Goal: Task Accomplishment & Management: Use online tool/utility

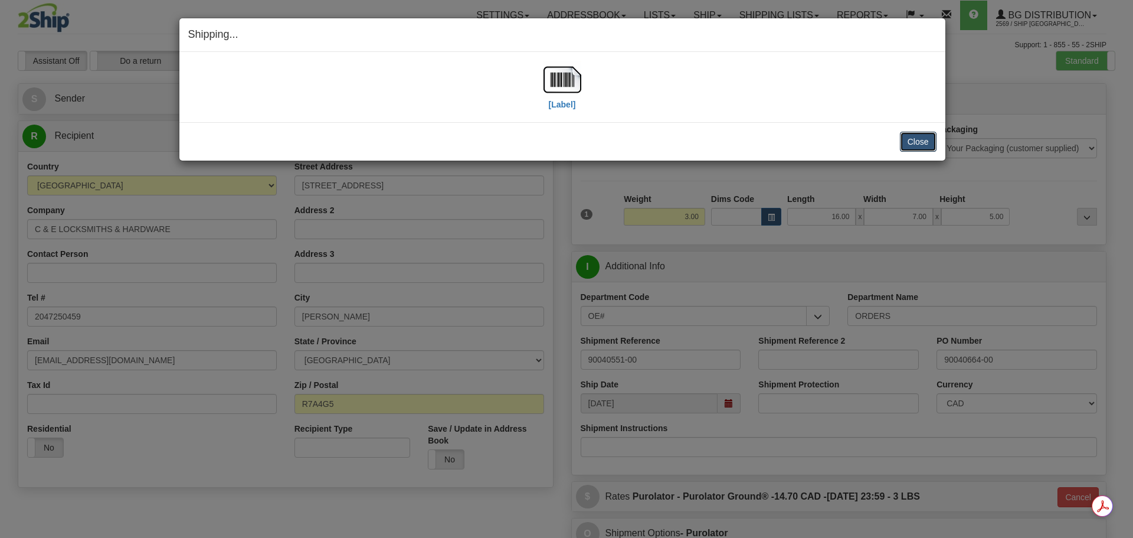
click at [919, 139] on button "Close" at bounding box center [918, 142] width 37 height 20
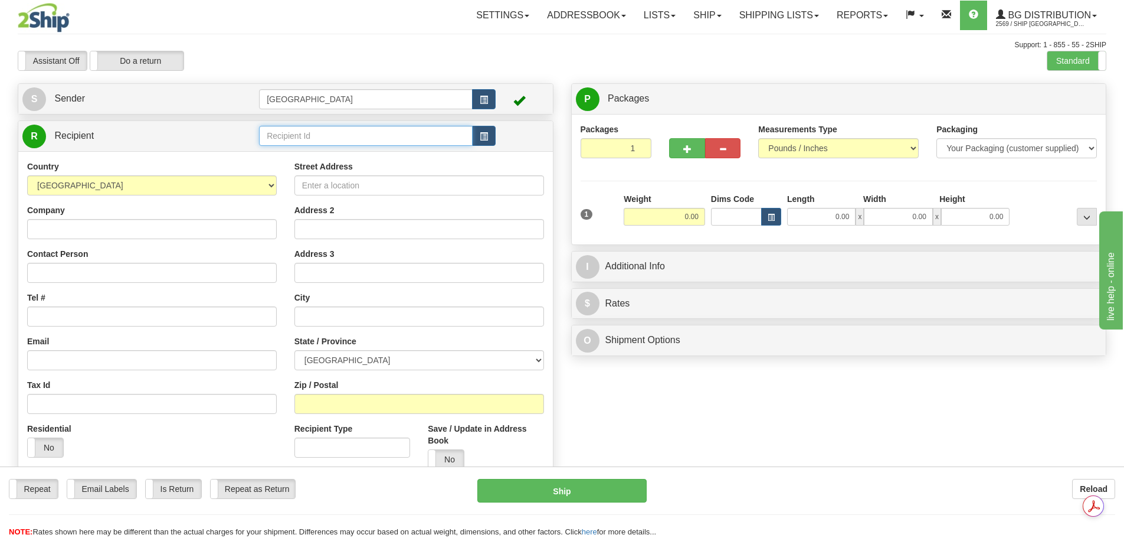
click at [282, 138] on input "text" at bounding box center [366, 136] width 214 height 20
click at [313, 158] on div "80043" at bounding box center [364, 154] width 202 height 13
type input "80043"
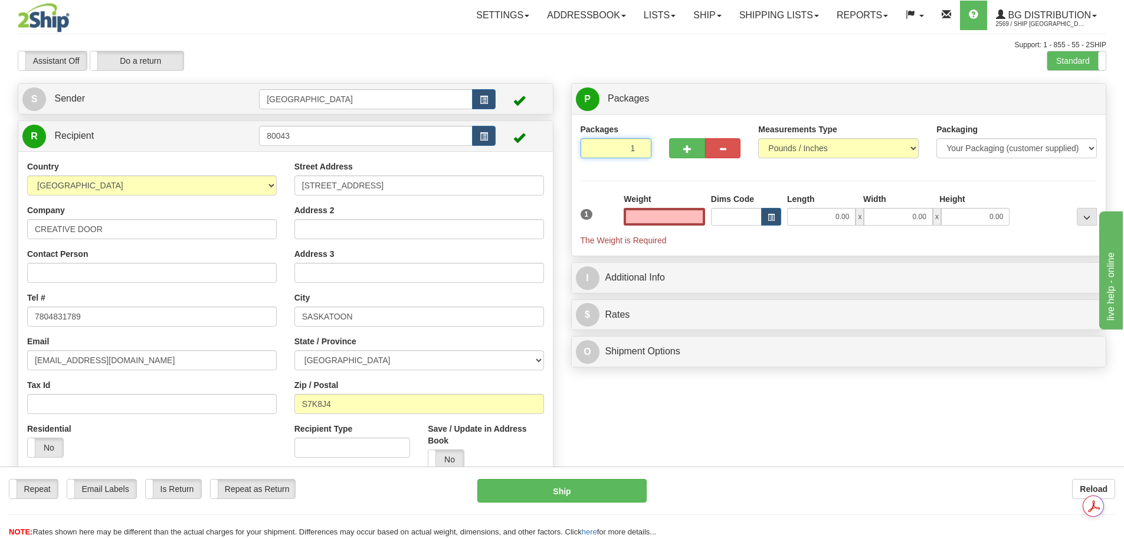
type input "2"
type input "0.00"
type input "2"
click at [640, 147] on input "2" at bounding box center [616, 148] width 71 height 20
click at [1073, 98] on span "Package Level" at bounding box center [1072, 99] width 47 height 8
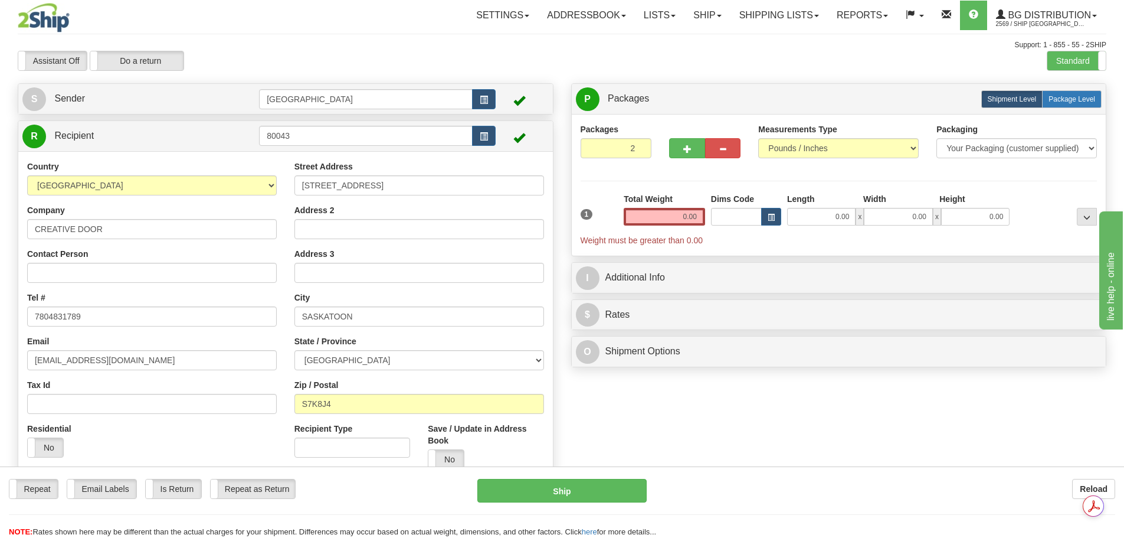
radio input "true"
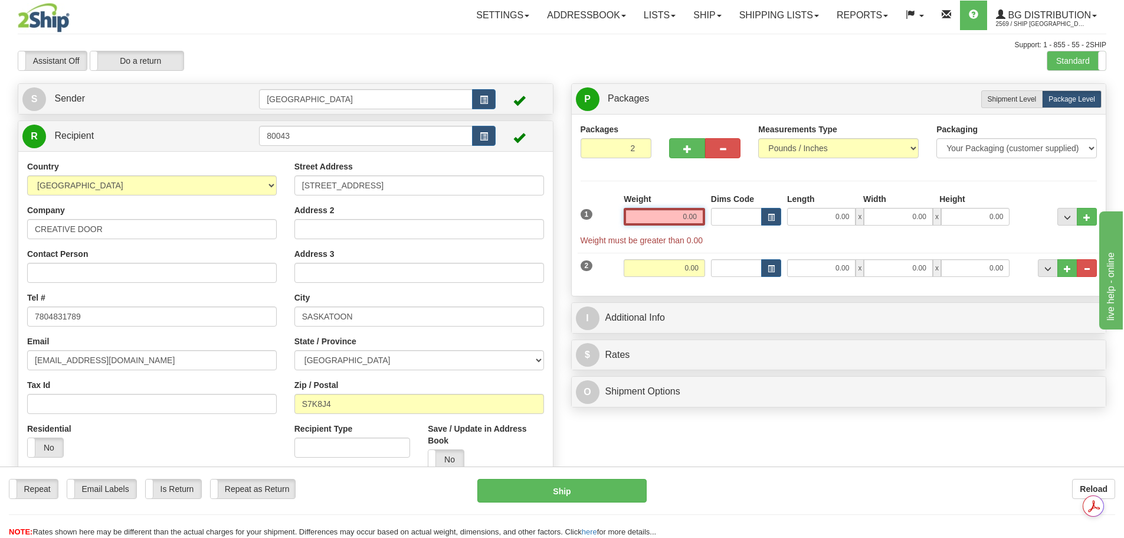
drag, startPoint x: 673, startPoint y: 220, endPoint x: 758, endPoint y: 223, distance: 85.6
click at [758, 223] on div "1 Weight 0.00 Dims Code 0.00" at bounding box center [839, 219] width 523 height 53
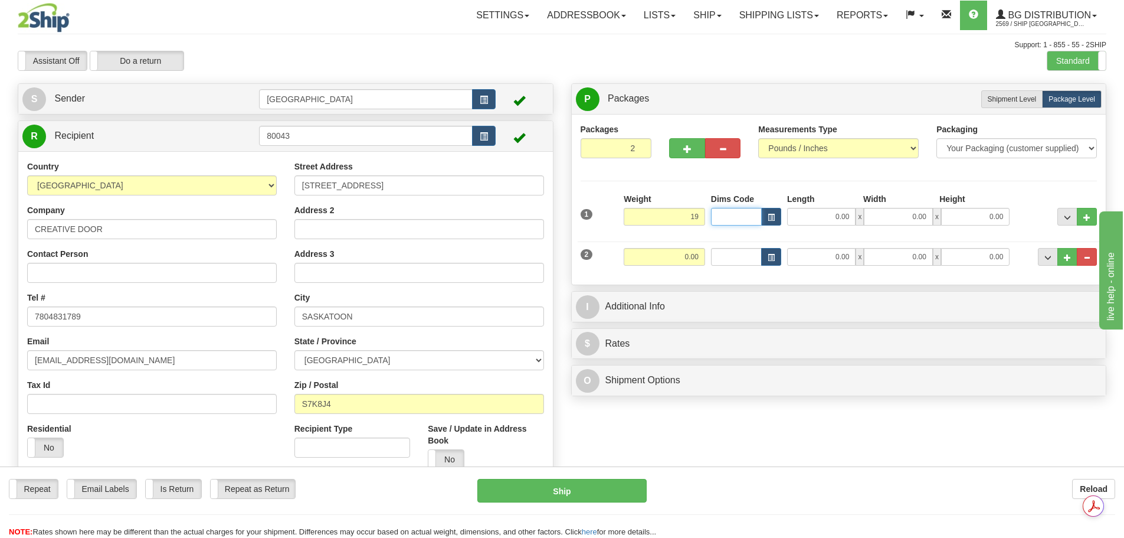
type input "19.00"
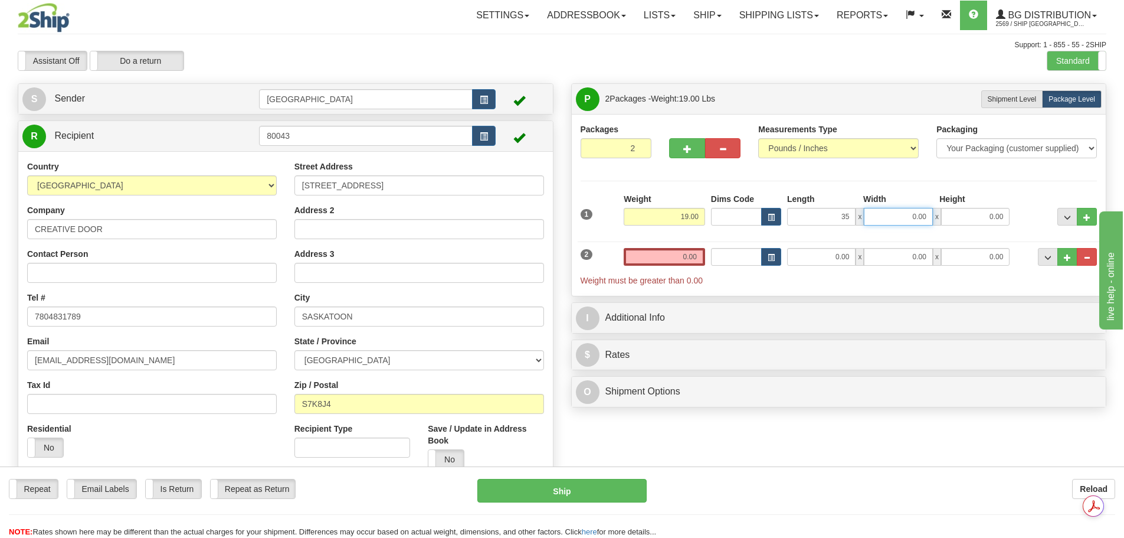
type input "35.00"
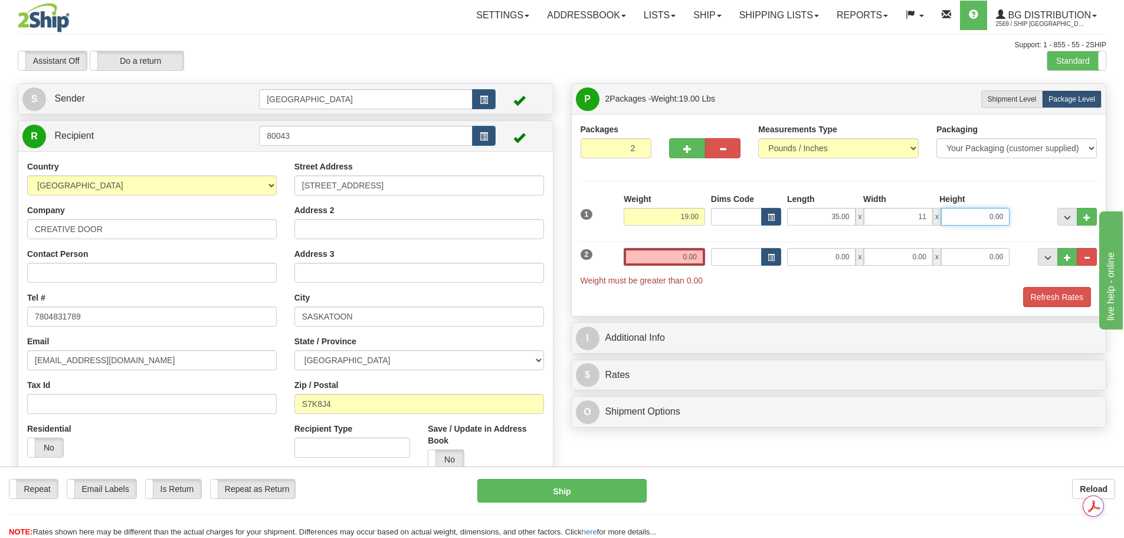
type input "11.00"
type input "1.00"
drag, startPoint x: 728, startPoint y: 258, endPoint x: 770, endPoint y: 256, distance: 41.9
click at [770, 256] on div "2 Weight 0.00 Dims Code Length Width Height" at bounding box center [839, 260] width 523 height 51
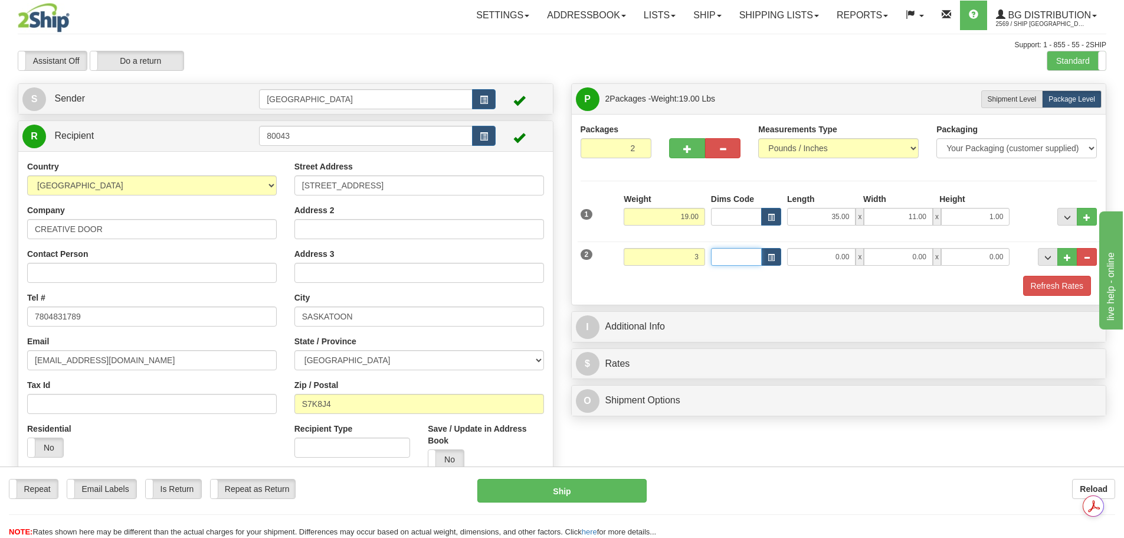
type input "3.00"
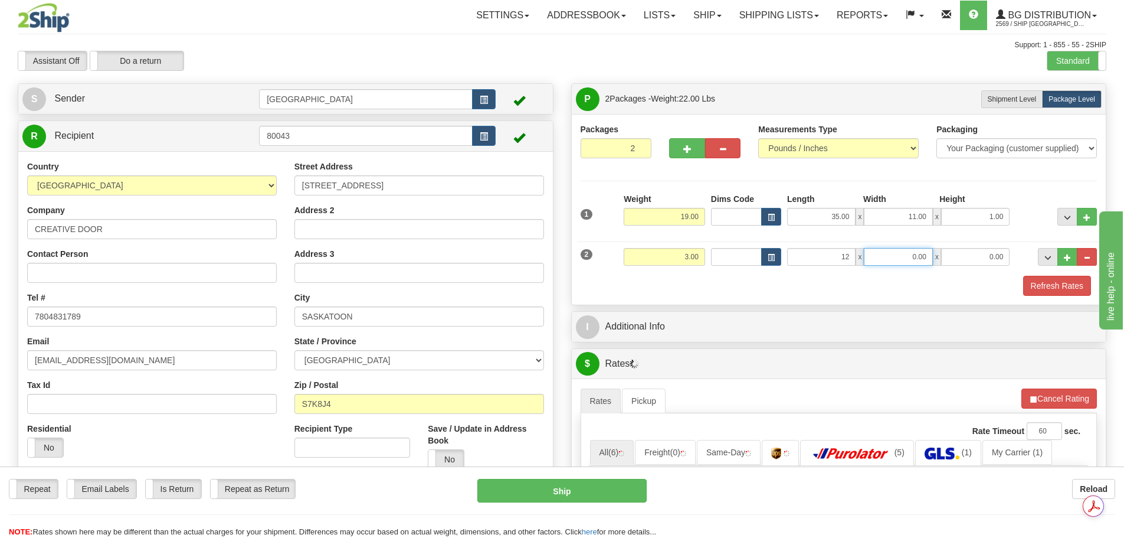
type input "12.00"
type input "7.00"
type input "5.00"
click at [1032, 281] on button "Refresh Rates" at bounding box center [1057, 286] width 68 height 20
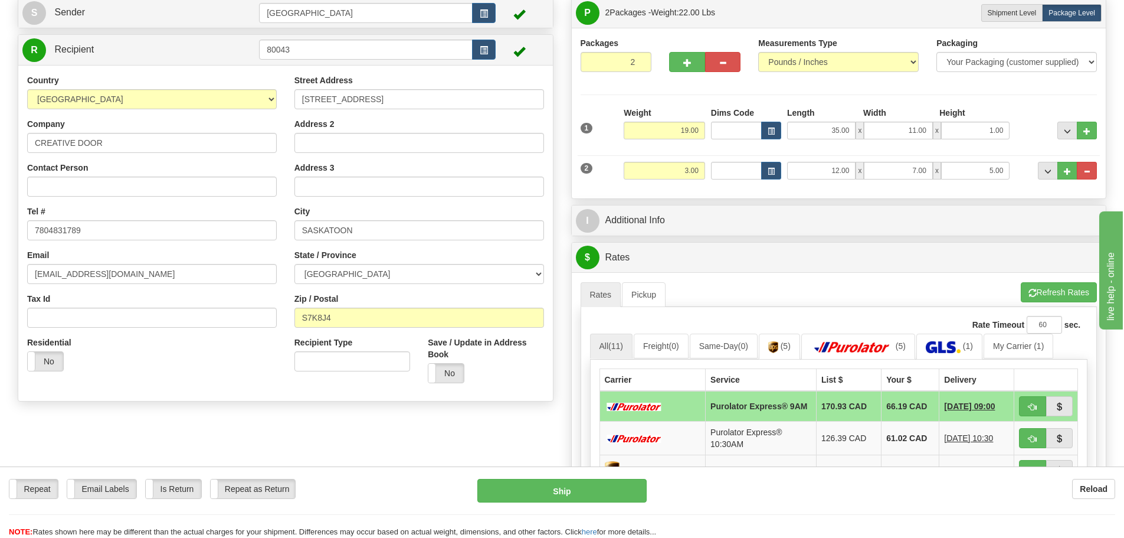
scroll to position [118, 0]
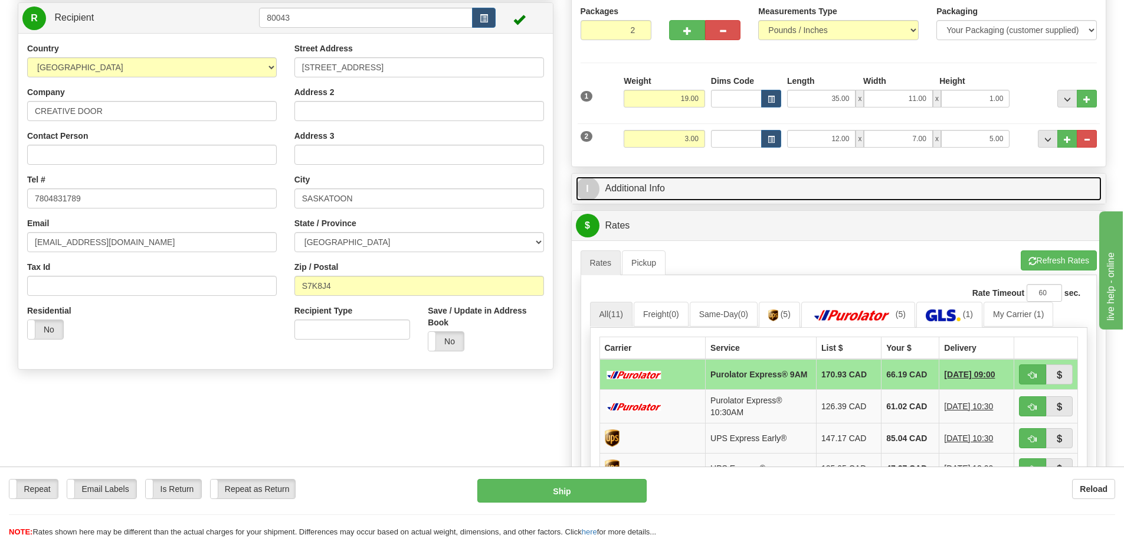
click at [849, 189] on link "I Additional Info" at bounding box center [839, 188] width 526 height 24
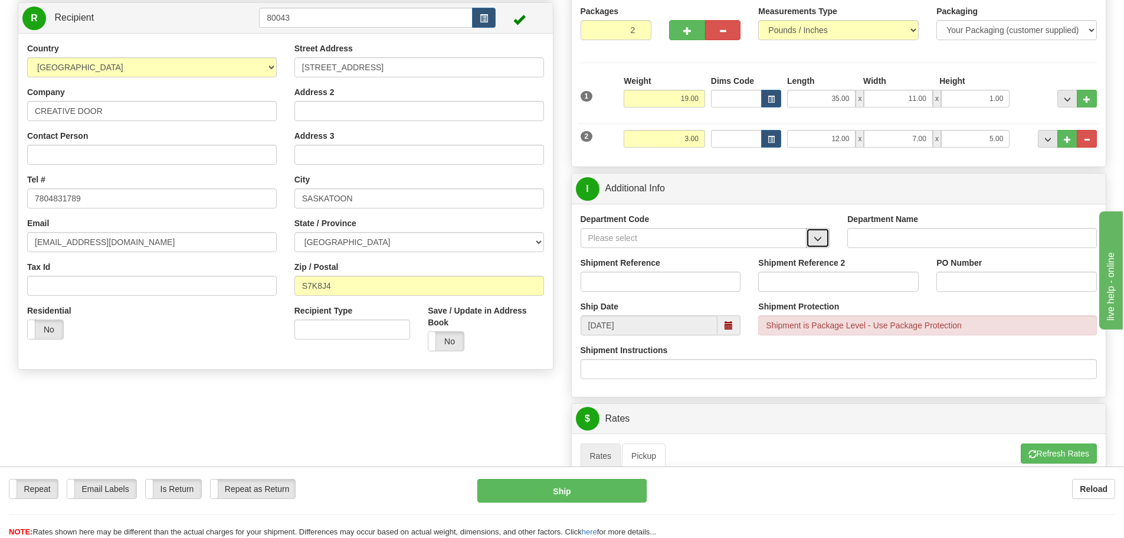
click at [820, 241] on span "button" at bounding box center [818, 239] width 8 height 8
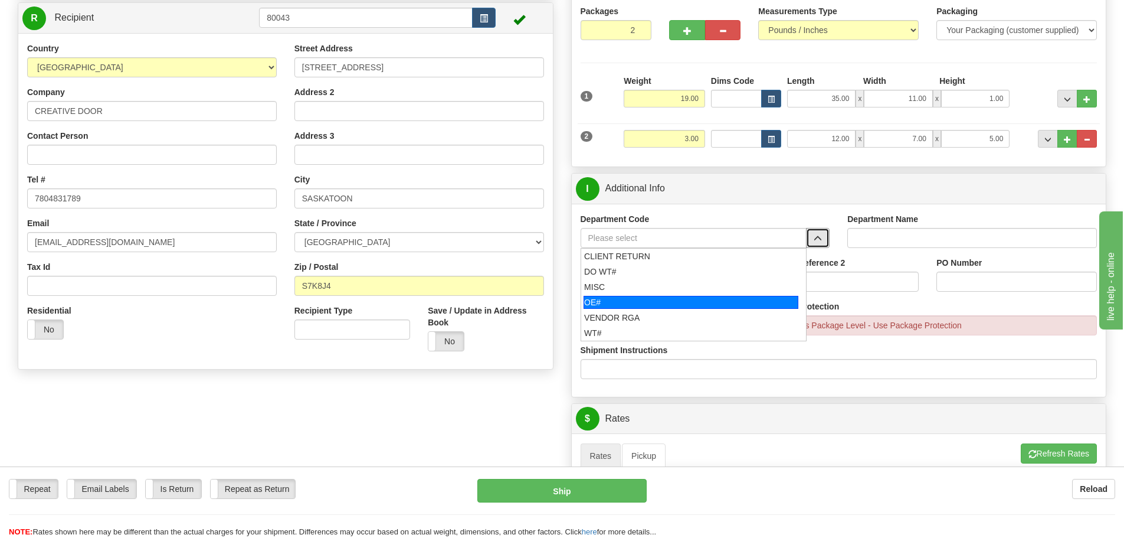
click at [726, 297] on div "OE#" at bounding box center [691, 302] width 215 height 13
type input "OE#"
type input "ORDERS"
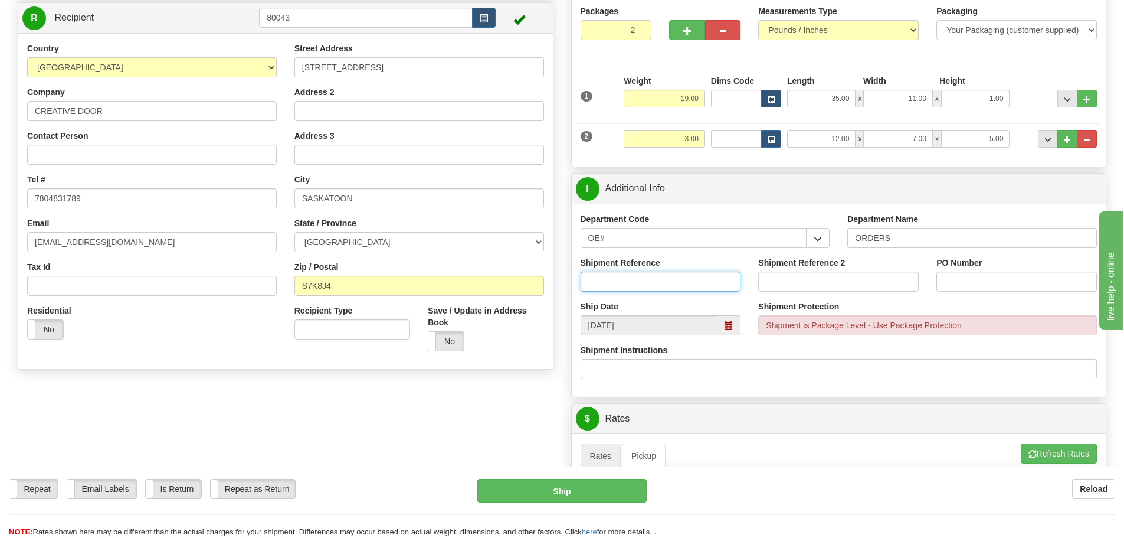
click at [652, 278] on input "Shipment Reference" at bounding box center [661, 281] width 161 height 20
type input "90040683-00; 90033625-05"
click at [1023, 282] on input "PO Number" at bounding box center [1017, 281] width 161 height 20
type input "s"
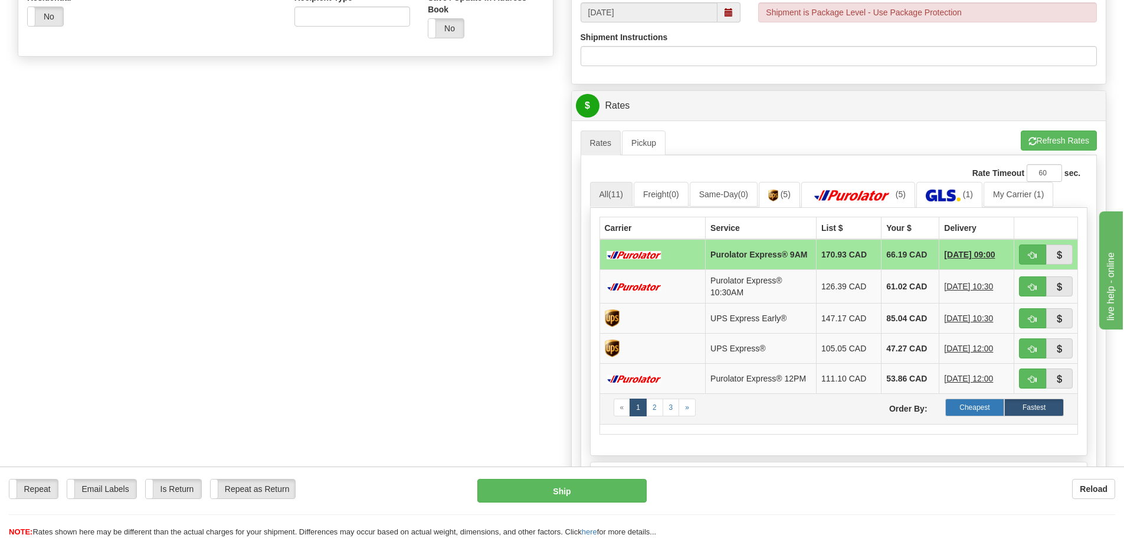
scroll to position [472, 0]
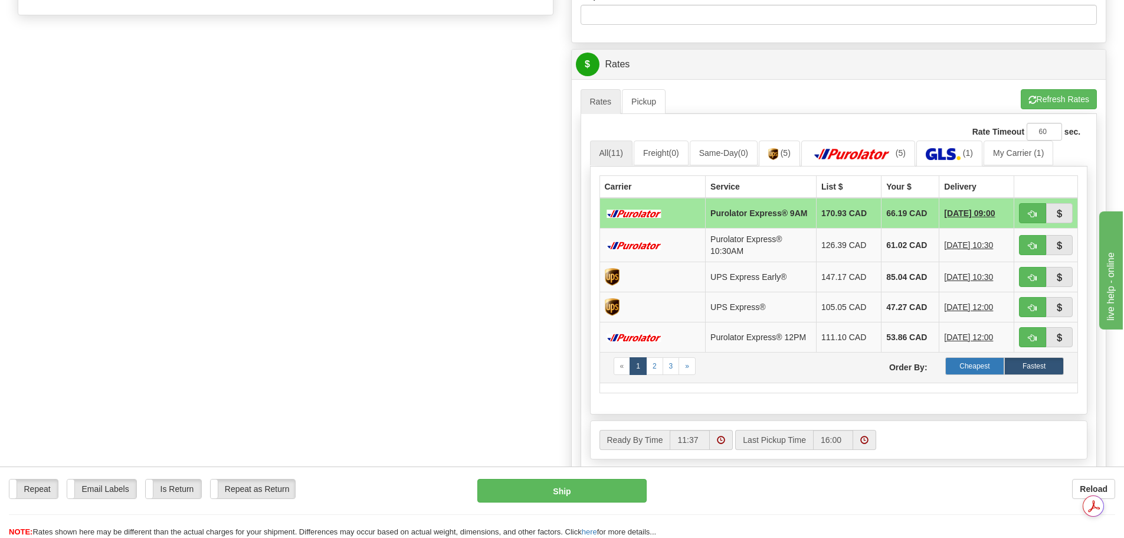
type input "SP41188; SP39129"
click at [966, 375] on label "Cheapest" at bounding box center [975, 366] width 60 height 18
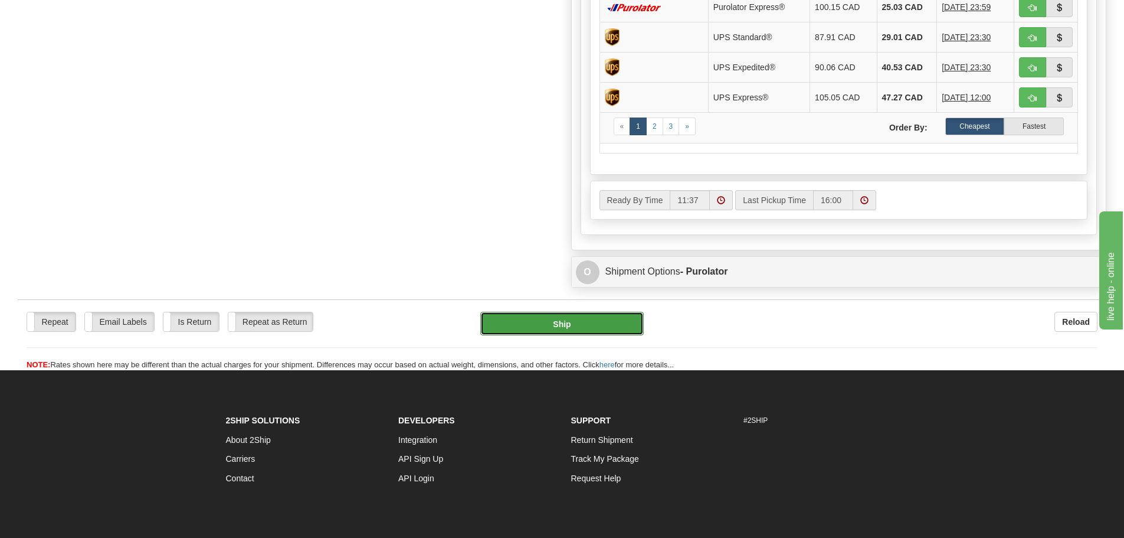
click at [575, 314] on button "Ship" at bounding box center [561, 324] width 163 height 24
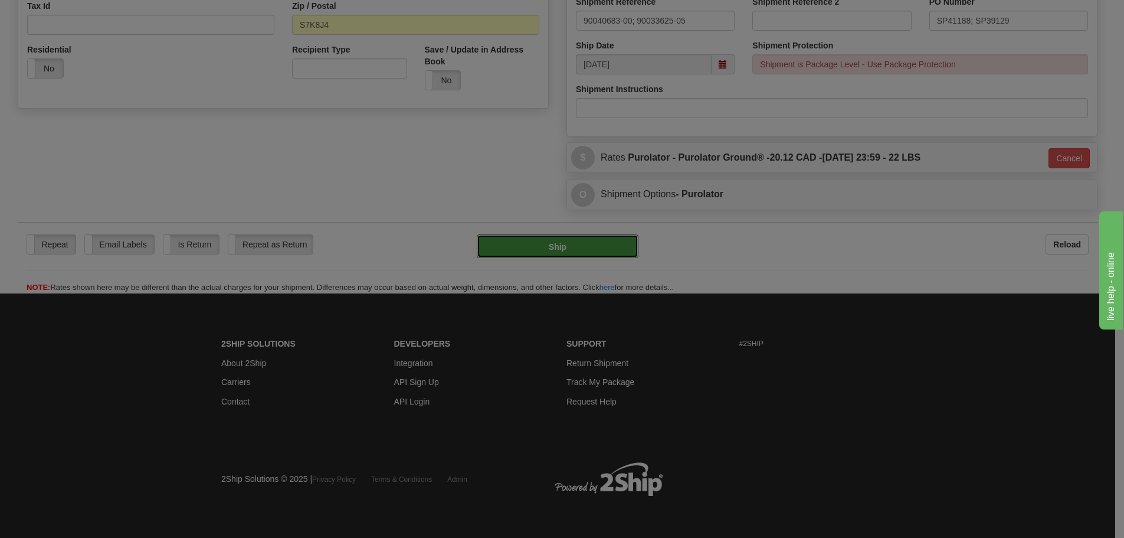
type input "260"
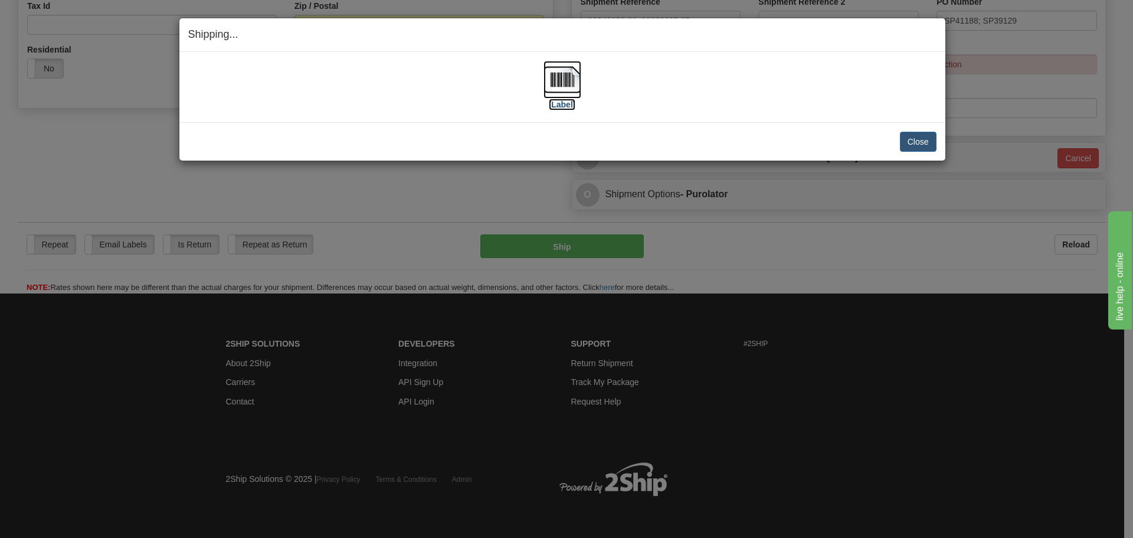
click at [548, 75] on img at bounding box center [563, 80] width 38 height 38
click at [906, 143] on button "Close" at bounding box center [918, 142] width 37 height 20
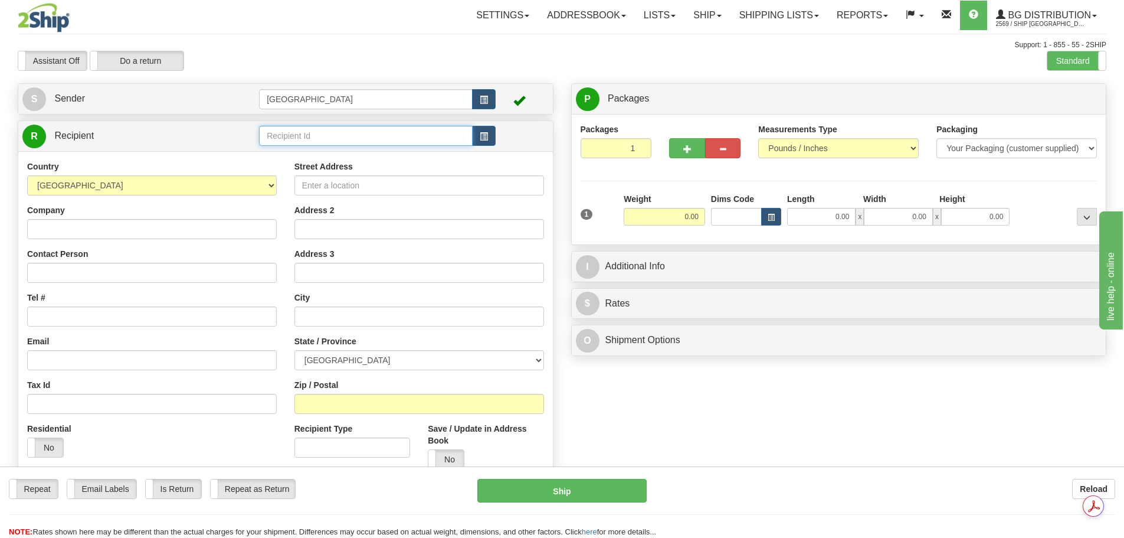
click at [312, 139] on input "text" at bounding box center [366, 136] width 214 height 20
click at [318, 149] on div "BG OTT" at bounding box center [364, 154] width 202 height 13
type input "BG OTT"
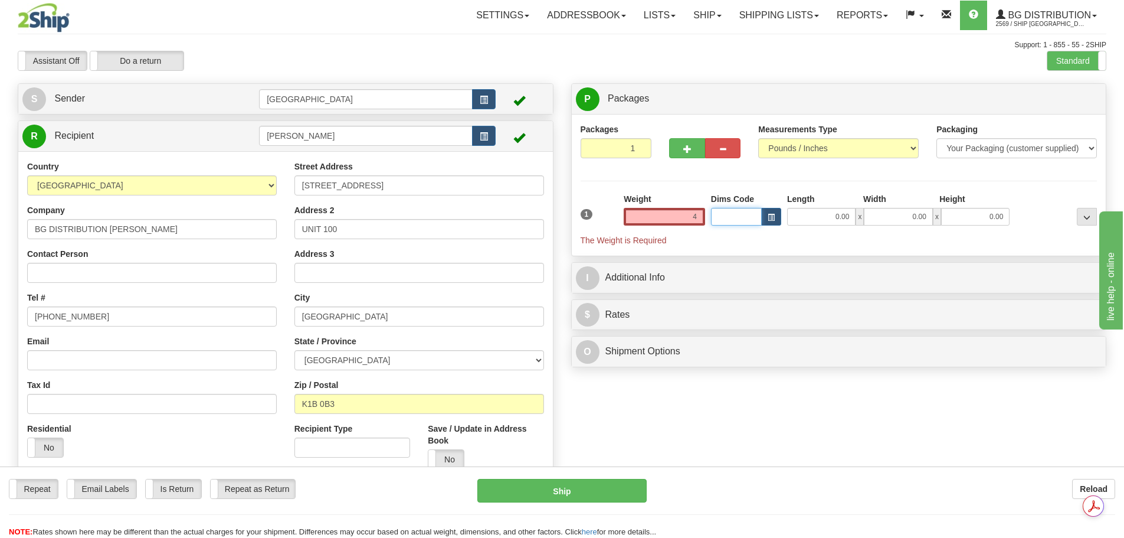
type input "4.00"
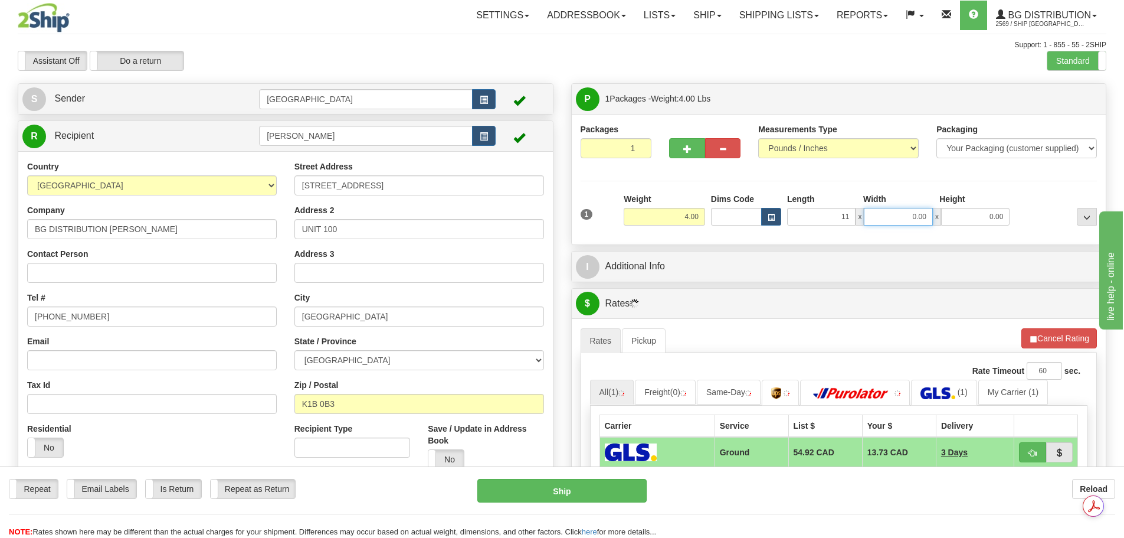
type input "11.00"
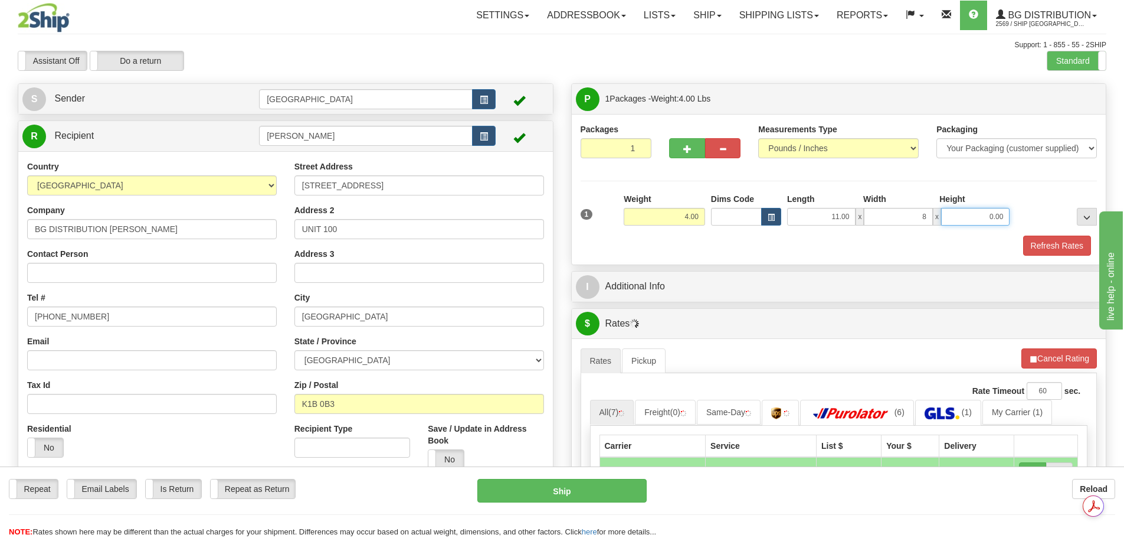
type input "8.00"
type input "5.00"
click at [1062, 252] on button "Refresh Rates" at bounding box center [1057, 245] width 68 height 20
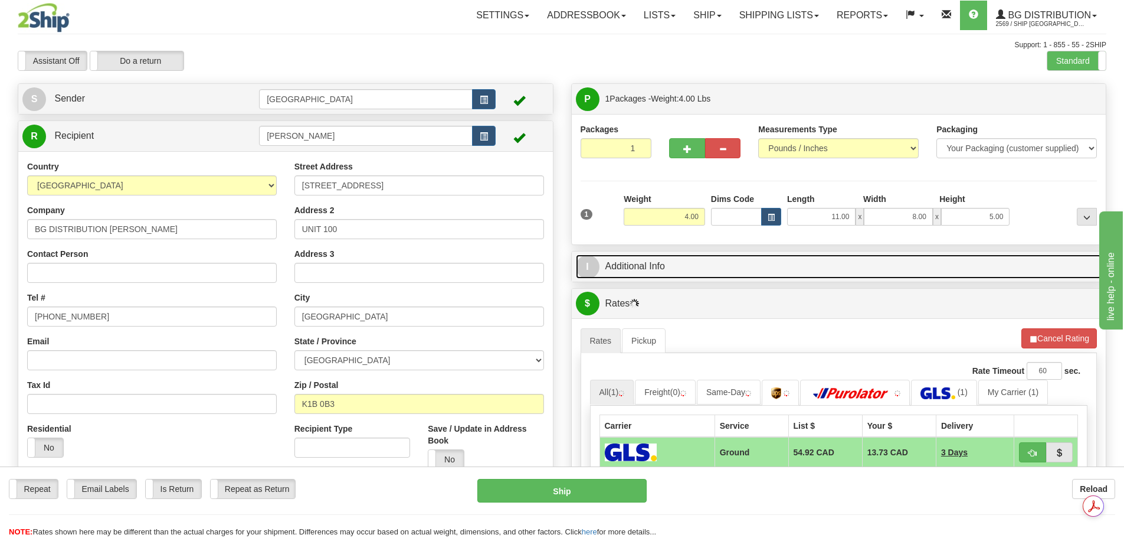
click at [695, 271] on link "I Additional Info" at bounding box center [839, 266] width 526 height 24
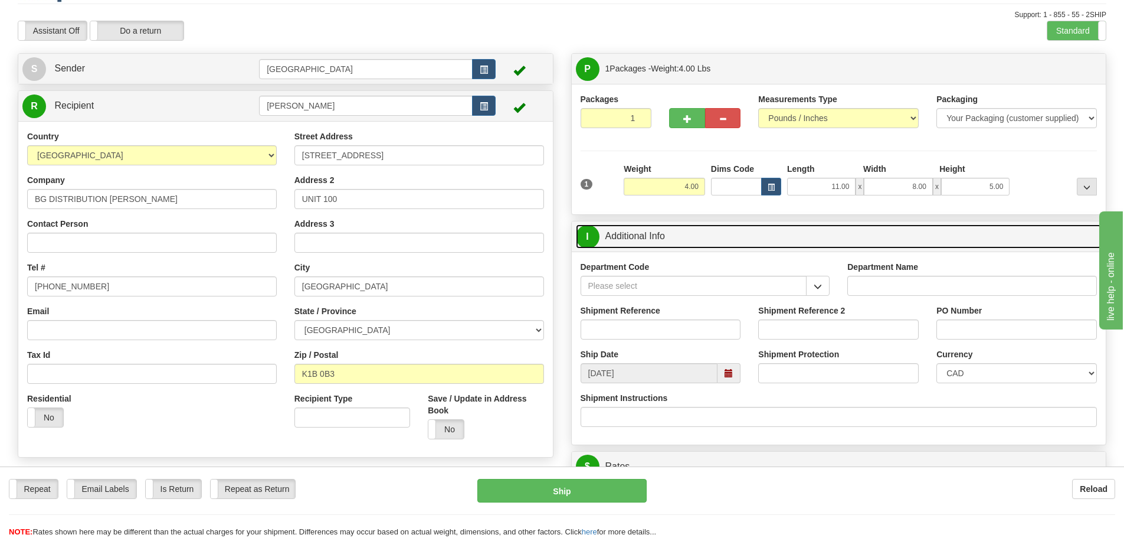
scroll to position [59, 0]
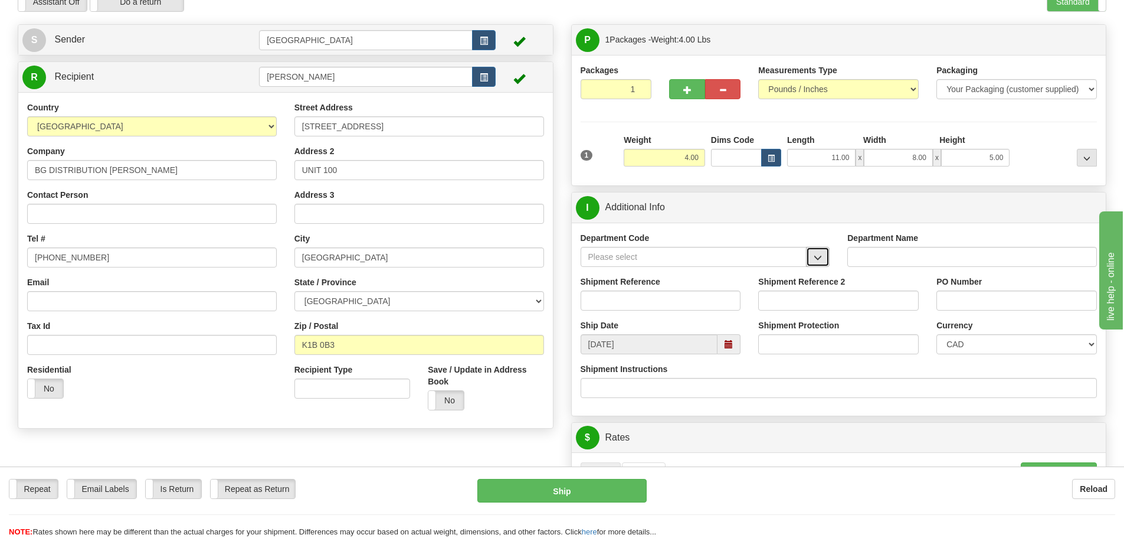
click at [817, 251] on button "button" at bounding box center [818, 257] width 24 height 20
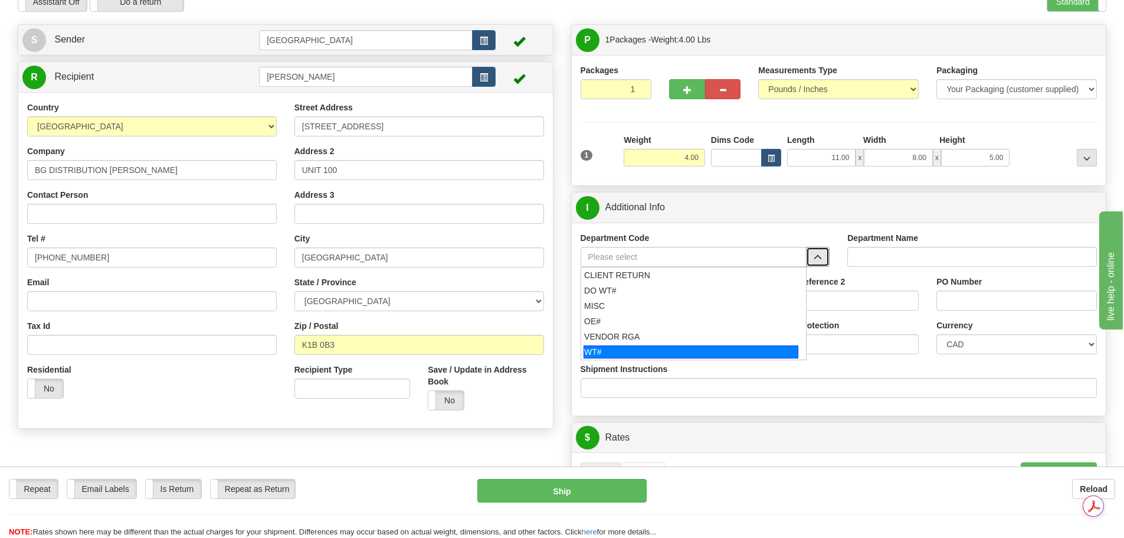
click at [690, 347] on div "WT#" at bounding box center [691, 351] width 215 height 13
type input "WT#"
type input "WAREHOUSE TRANSFERS"
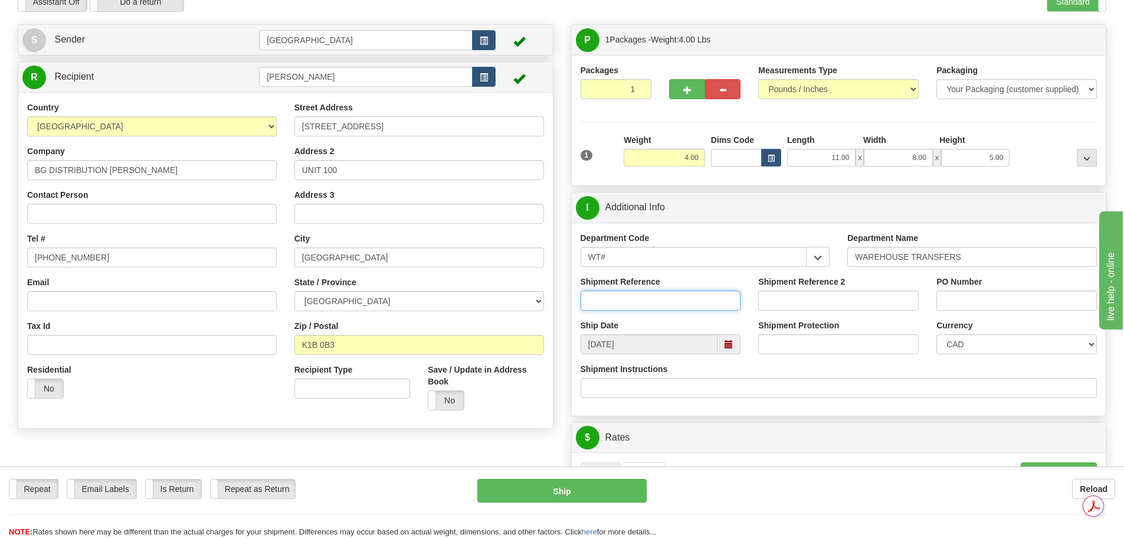
click at [673, 305] on input "Shipment Reference" at bounding box center [661, 300] width 161 height 20
type input "9"
type input "166636-00"
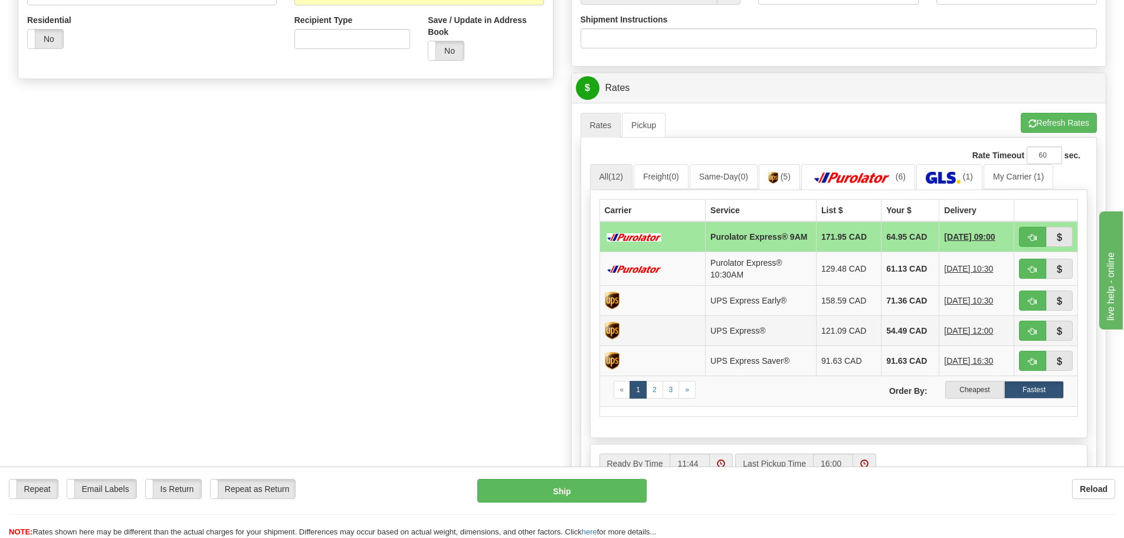
scroll to position [413, 0]
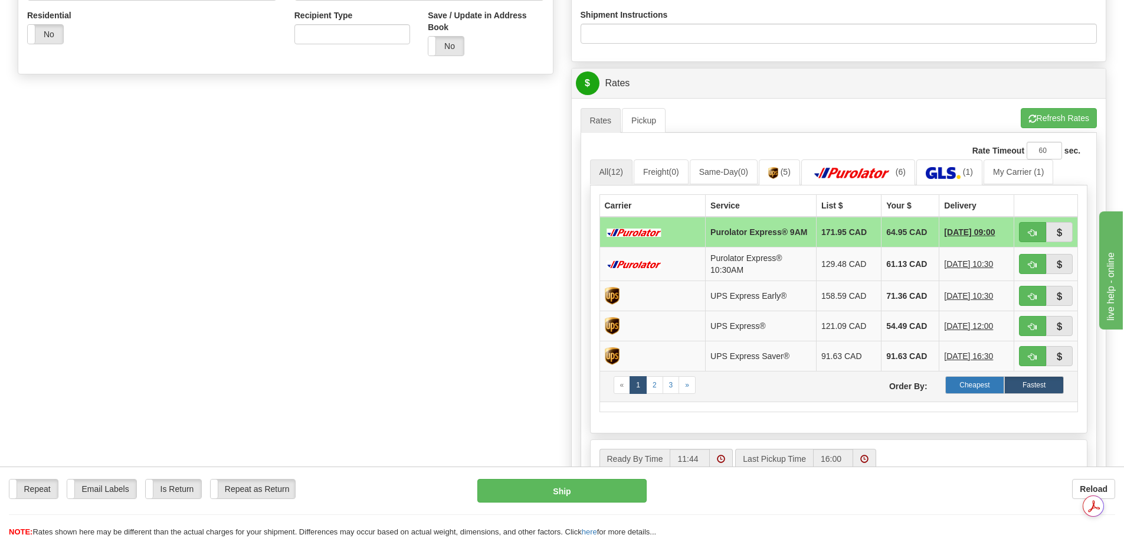
type input "N/A"
click at [979, 388] on label "Cheapest" at bounding box center [975, 385] width 60 height 18
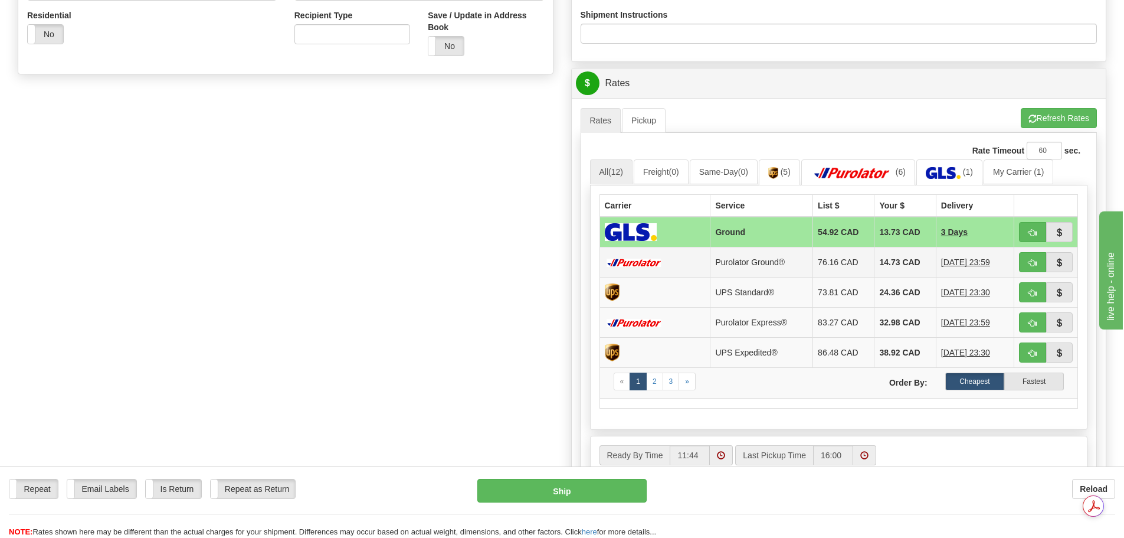
click at [895, 260] on td "14.73 CAD" at bounding box center [905, 262] width 61 height 30
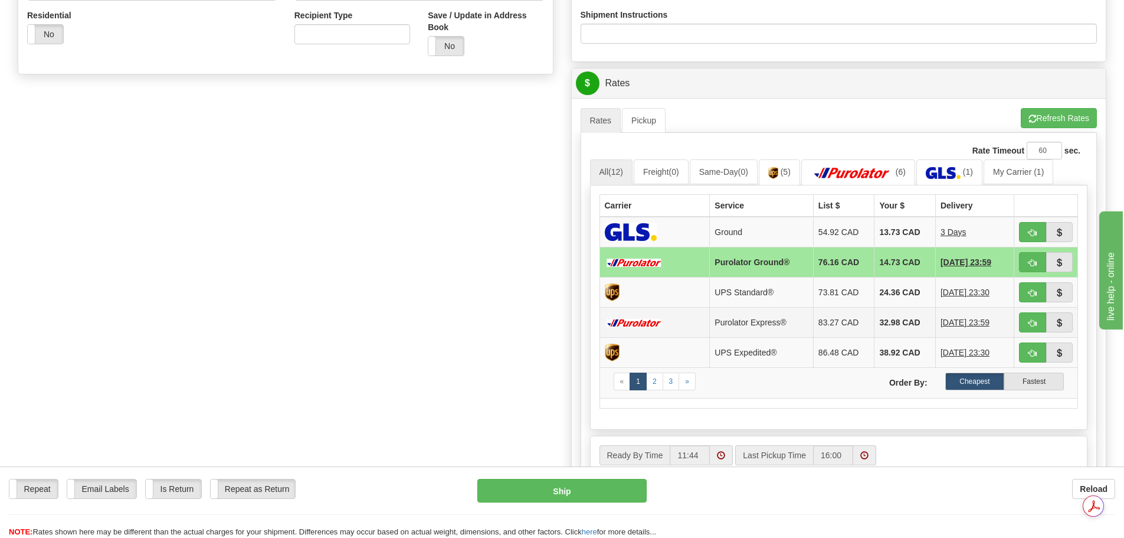
click at [803, 328] on td "Purolator Express®" at bounding box center [762, 322] width 104 height 30
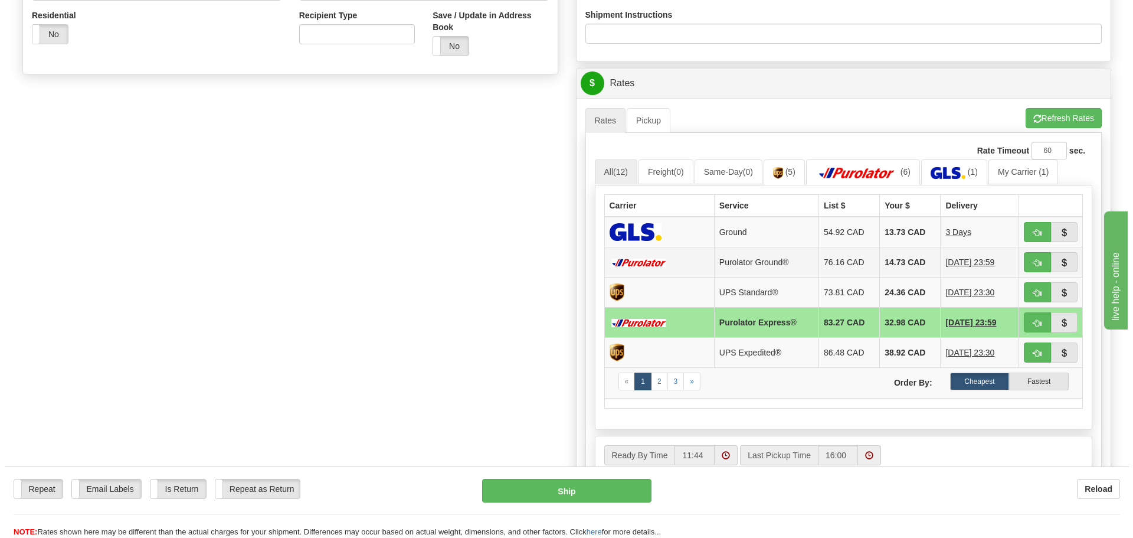
scroll to position [531, 0]
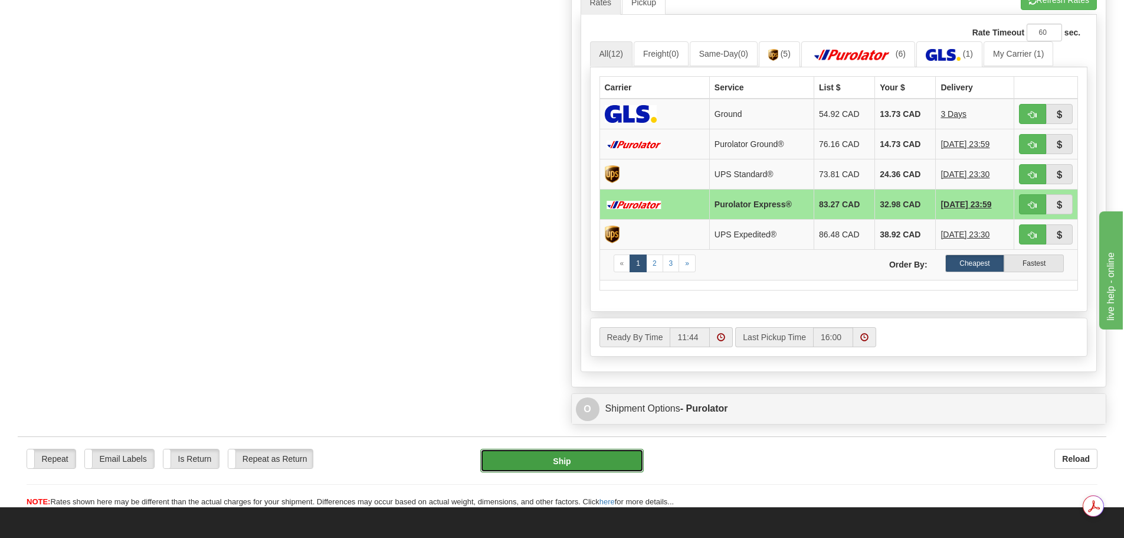
click at [562, 460] on button "Ship" at bounding box center [561, 461] width 163 height 24
type input "202"
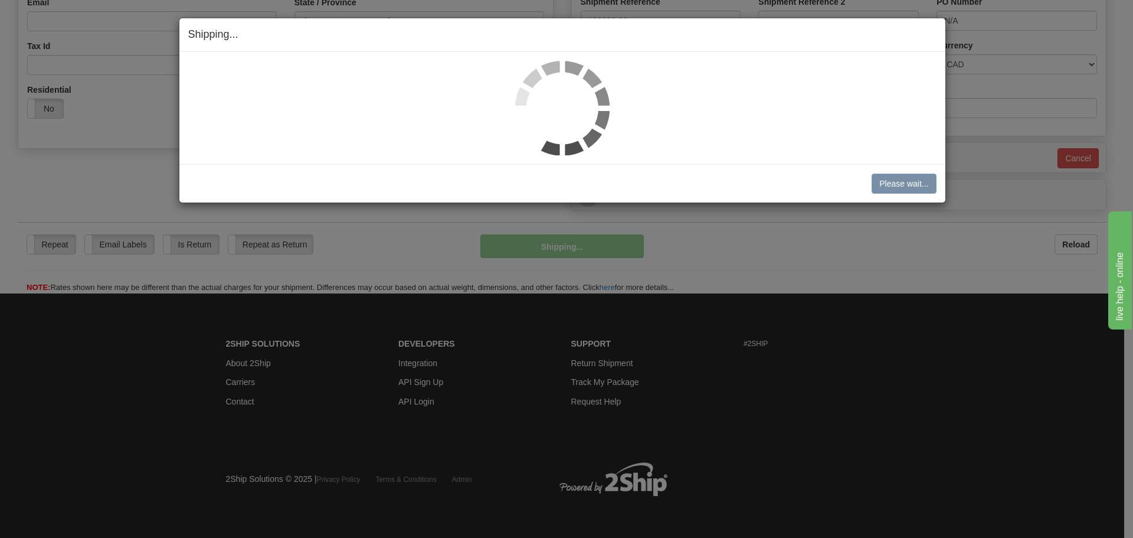
scroll to position [339, 0]
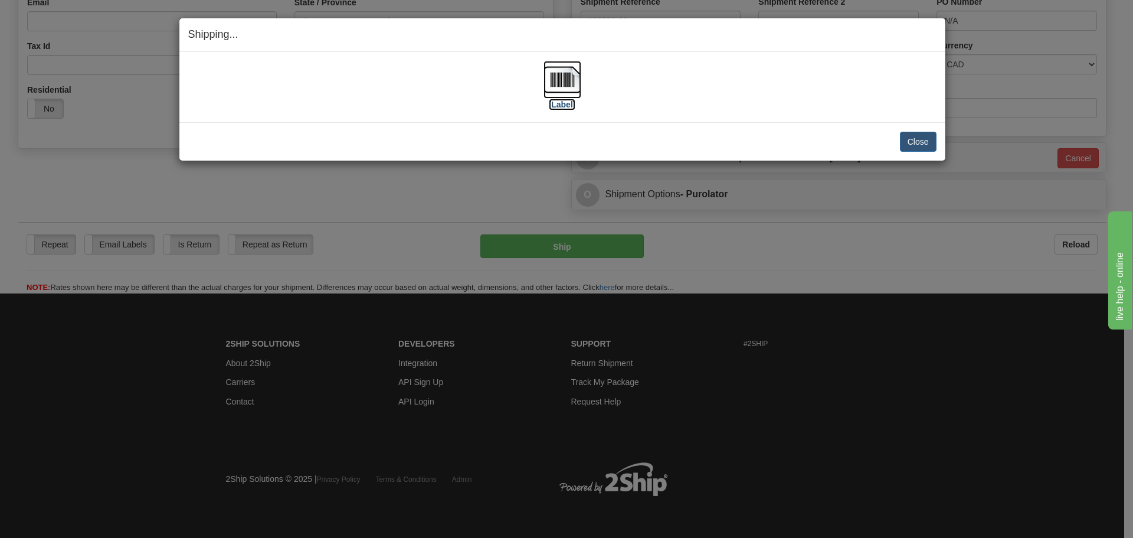
click at [561, 85] on img at bounding box center [563, 80] width 38 height 38
